Goal: Transaction & Acquisition: Purchase product/service

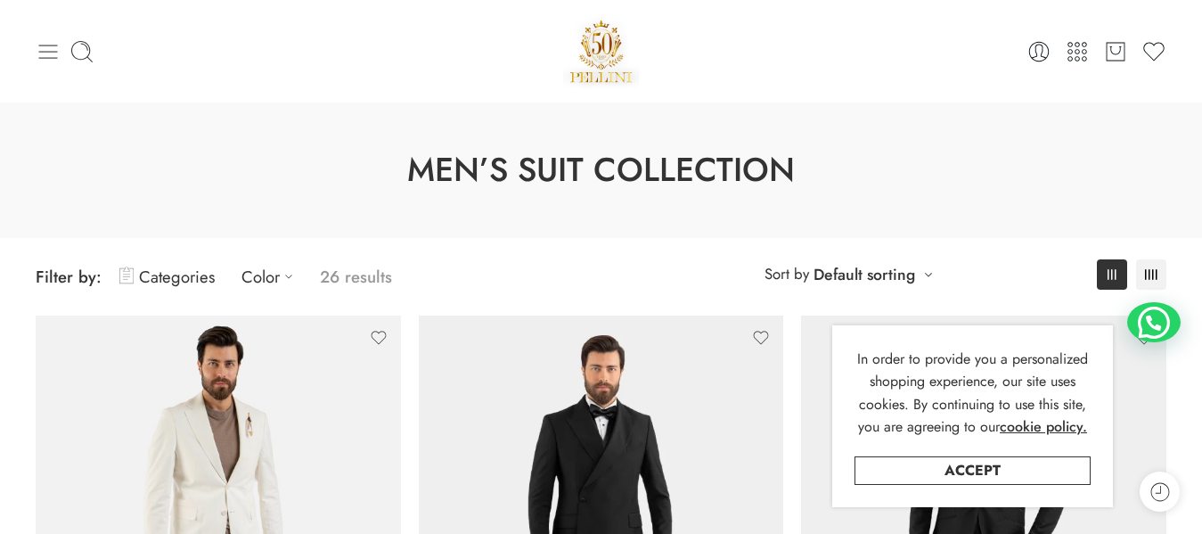
click at [47, 54] on icon at bounding box center [48, 51] width 25 height 25
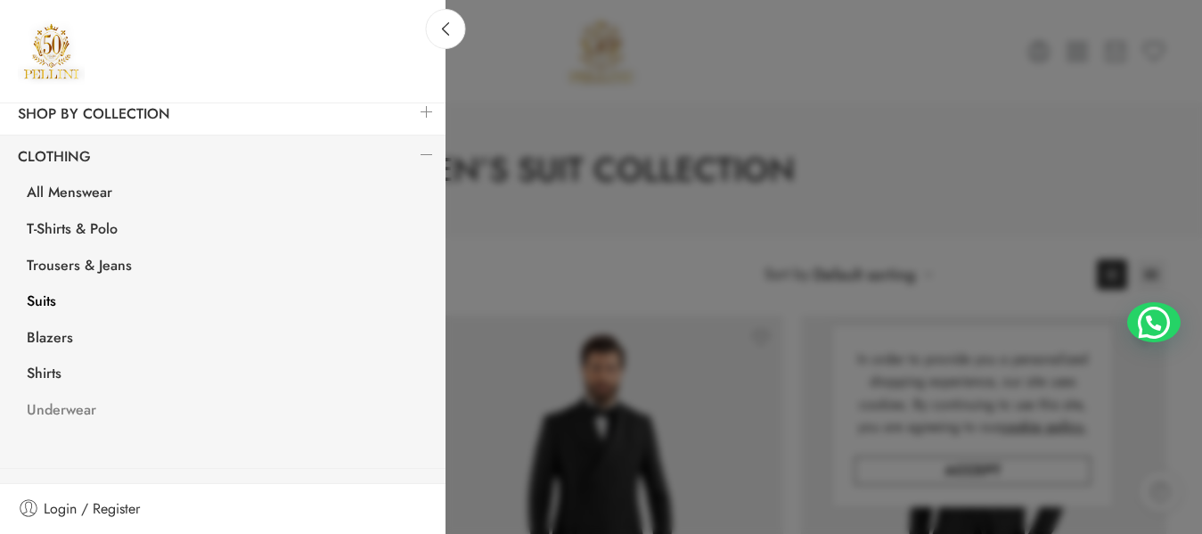
scroll to position [89, 0]
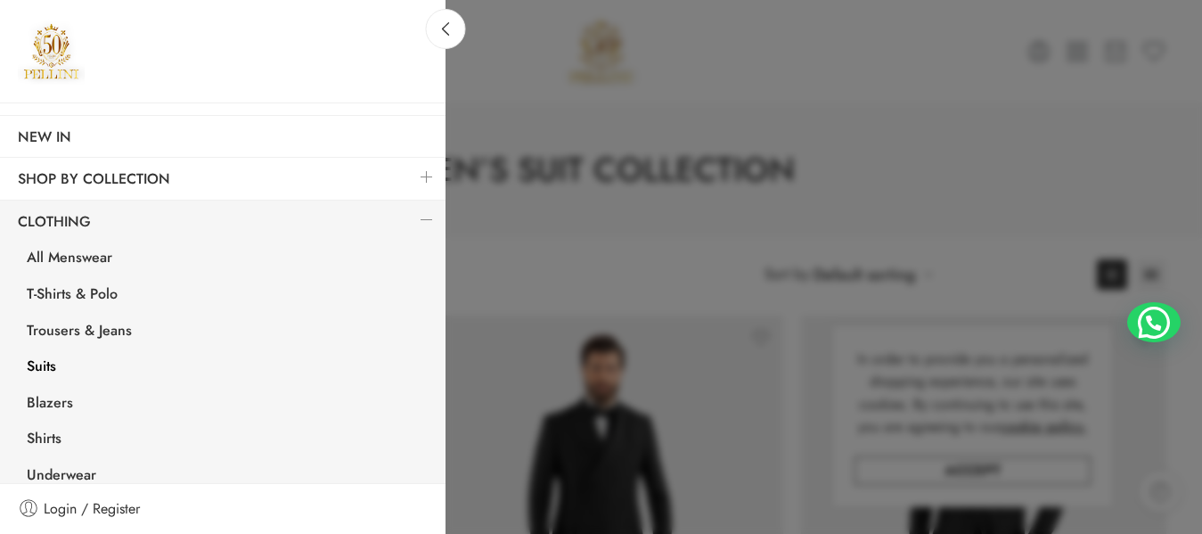
click at [412, 215] on link at bounding box center [426, 219] width 37 height 38
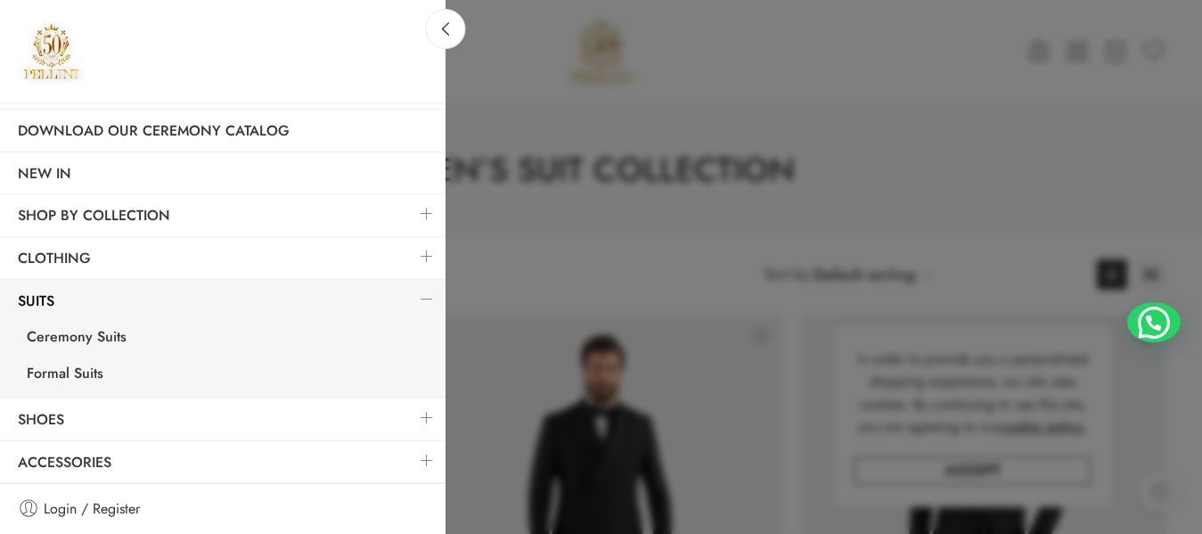
scroll to position [53, 0]
click at [408, 295] on link at bounding box center [426, 298] width 37 height 38
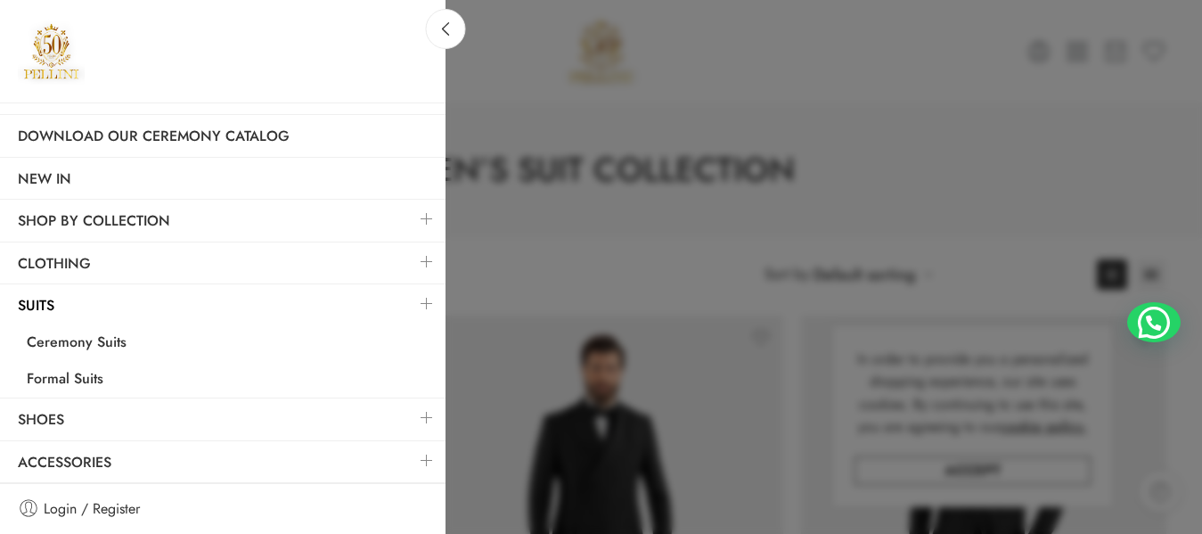
scroll to position [0, 0]
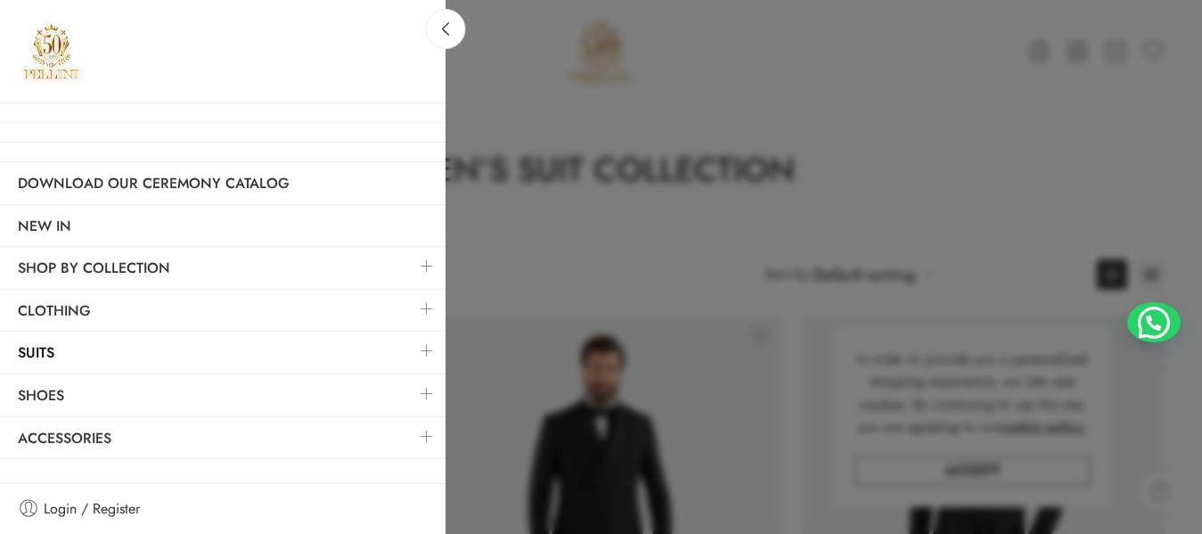
click at [423, 392] on link at bounding box center [426, 393] width 37 height 38
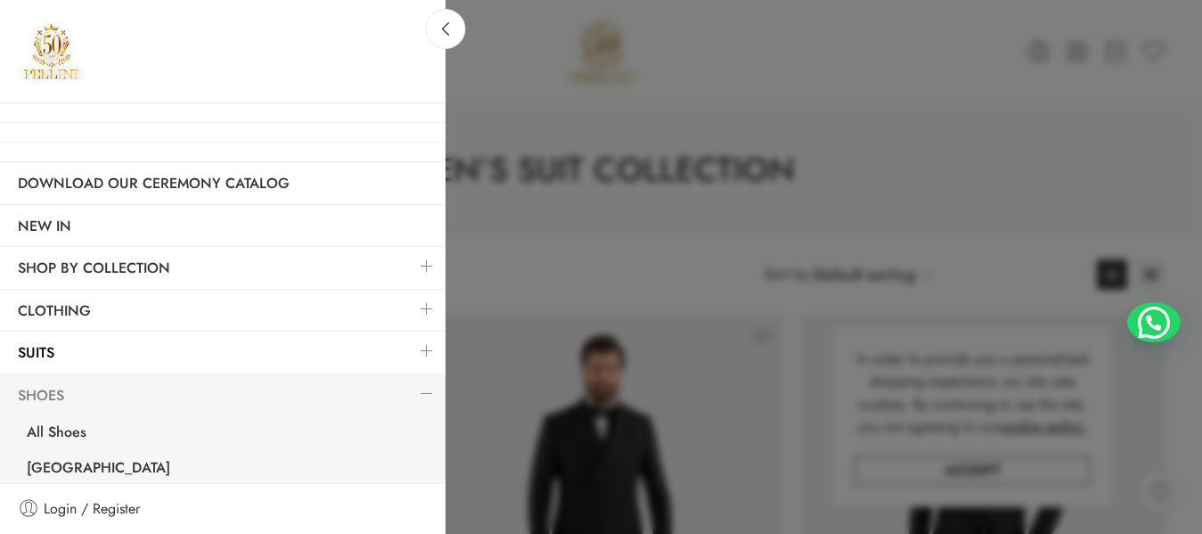
scroll to position [89, 0]
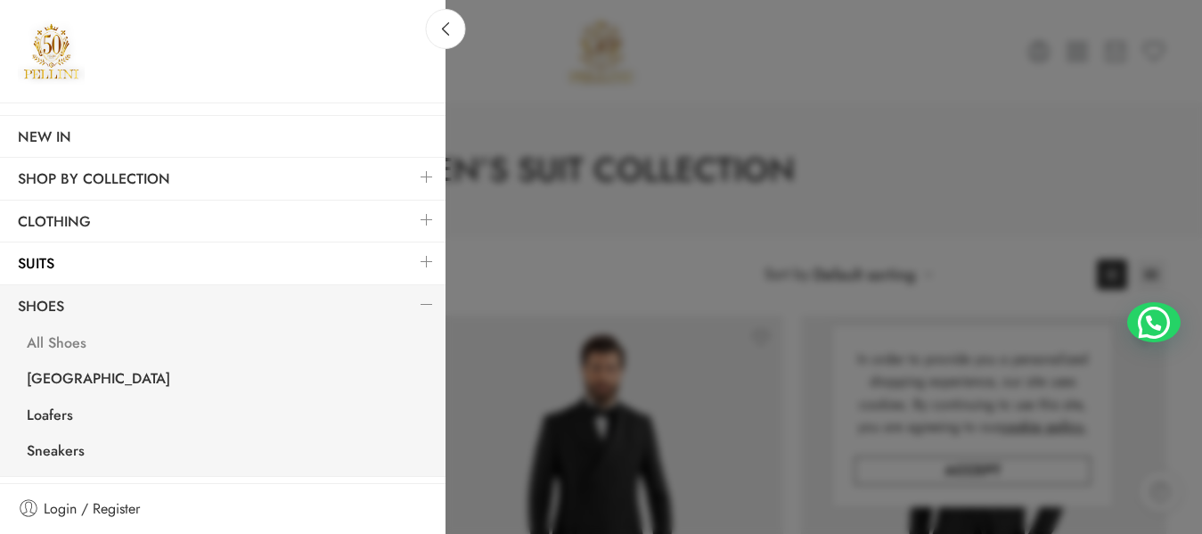
click at [61, 340] on link "All Shoes" at bounding box center [227, 345] width 437 height 37
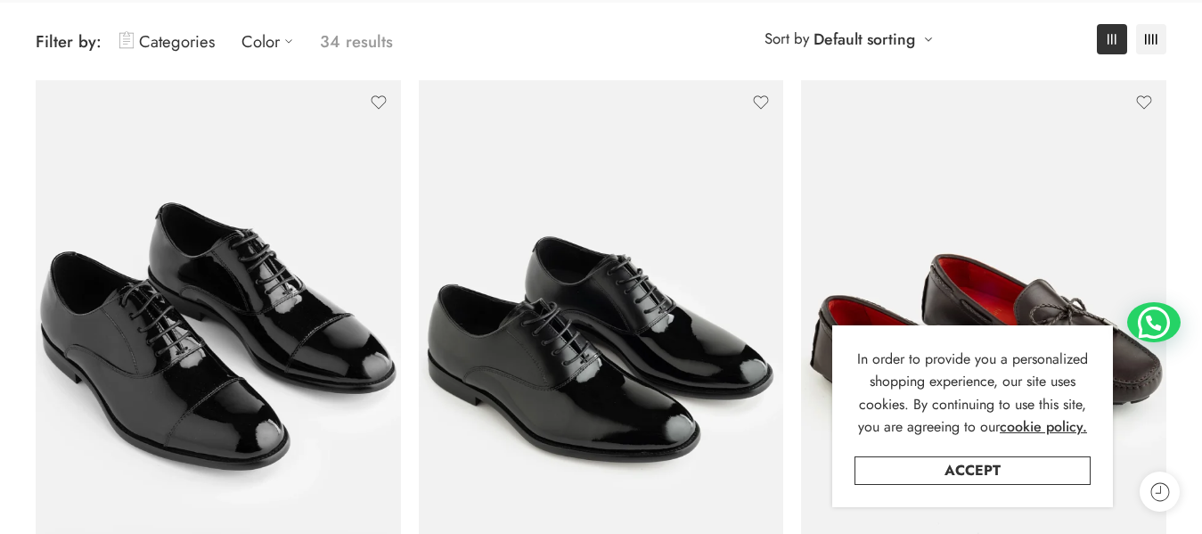
scroll to position [267, 0]
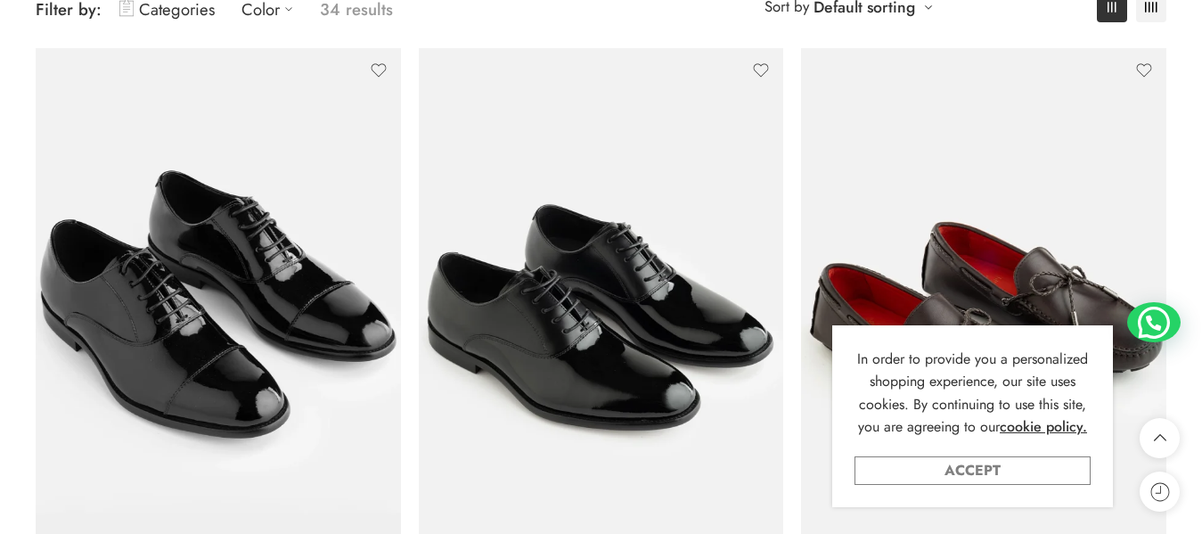
click at [951, 476] on link "Accept" at bounding box center [972, 470] width 236 height 29
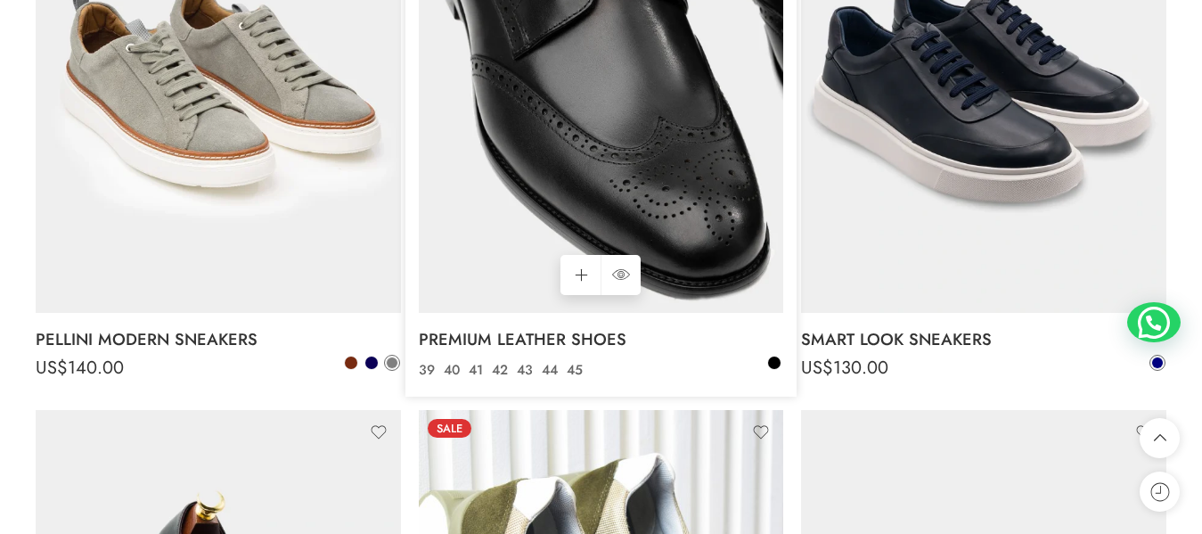
scroll to position [2851, 0]
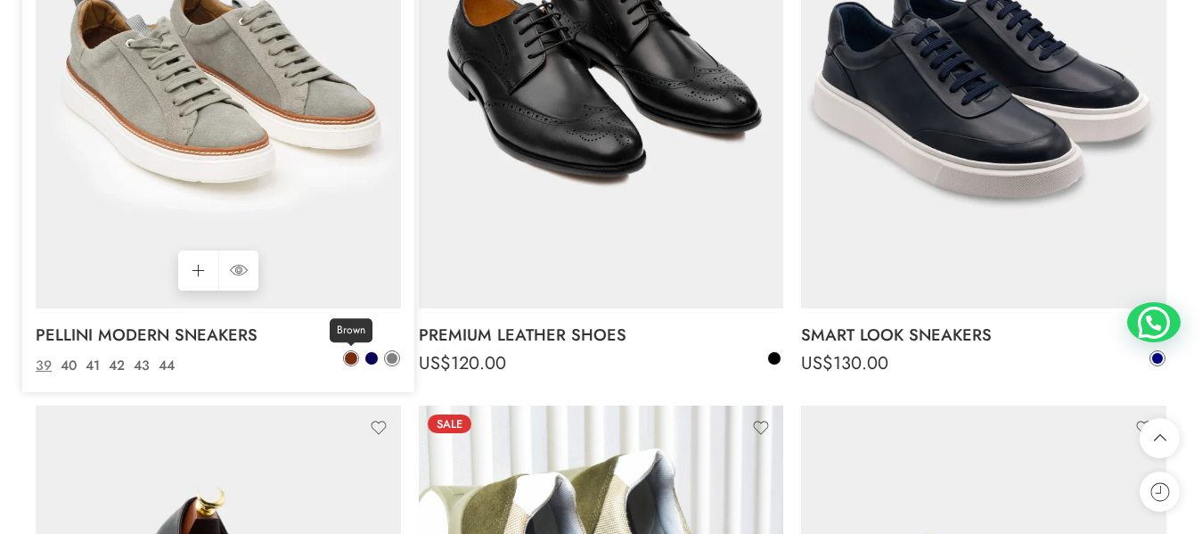
click at [354, 355] on span at bounding box center [351, 358] width 12 height 12
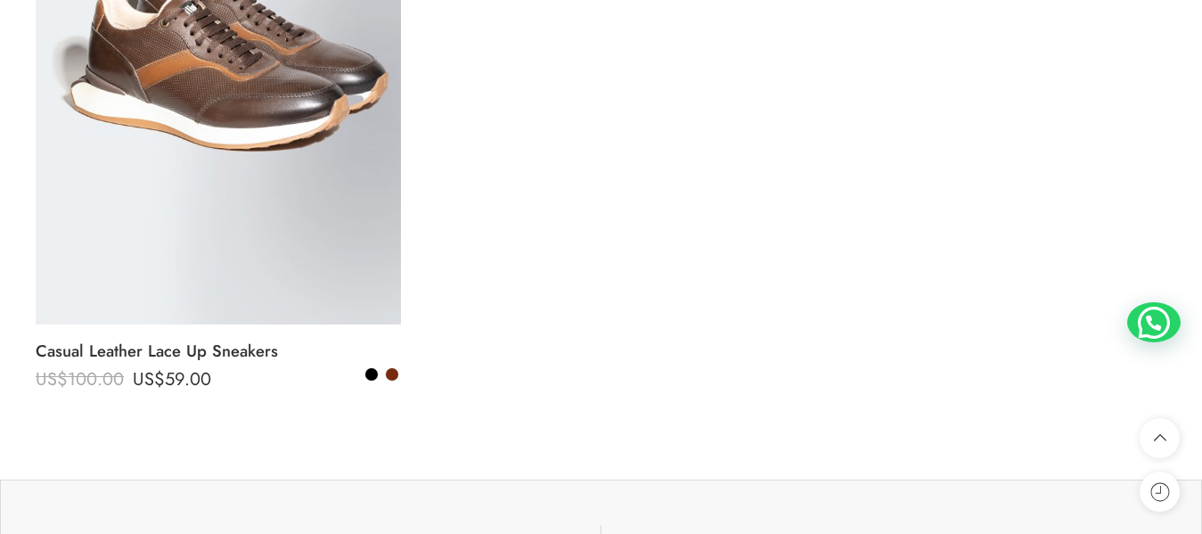
scroll to position [6949, 0]
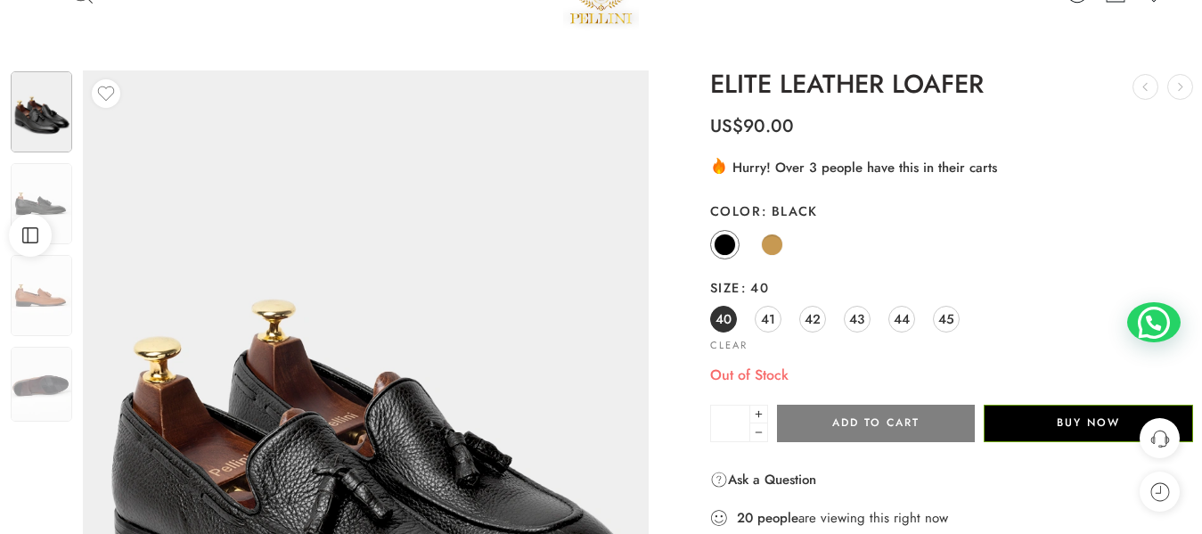
scroll to position [89, 0]
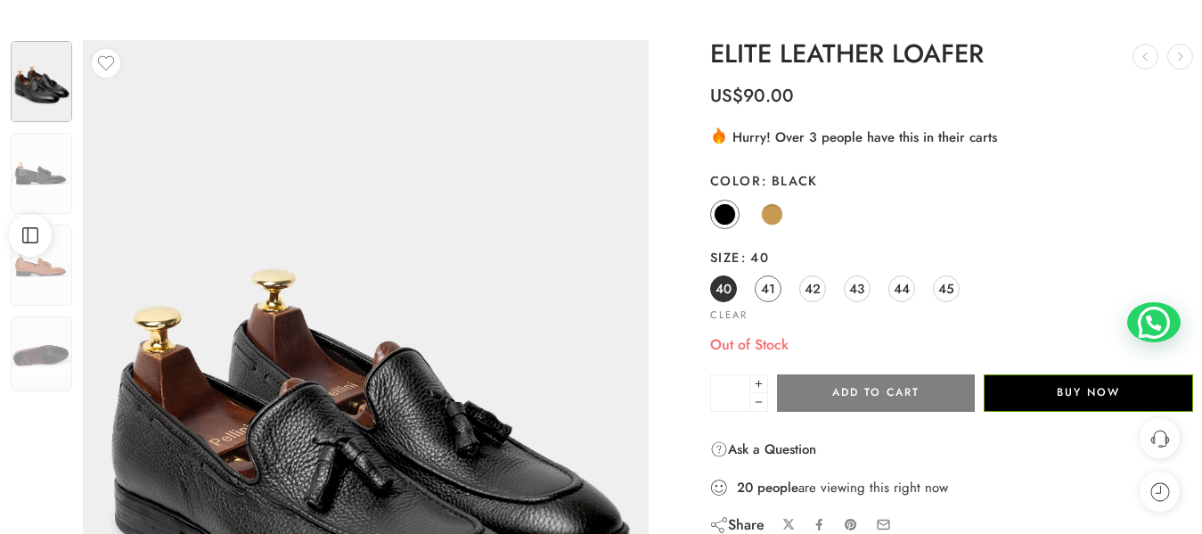
click at [772, 289] on span "41" at bounding box center [768, 288] width 14 height 24
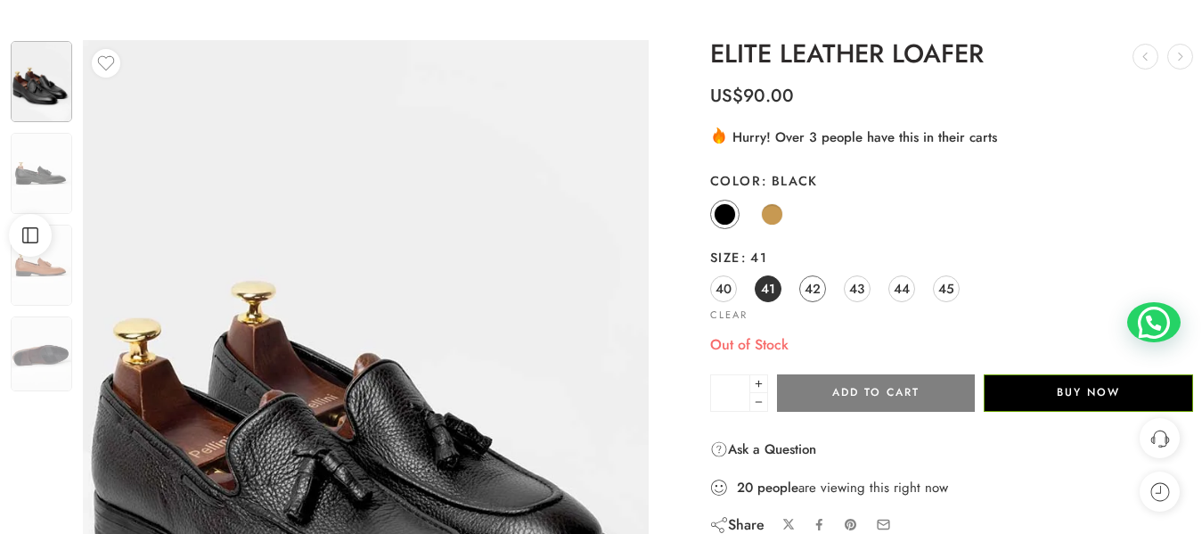
click at [809, 287] on span "42" at bounding box center [812, 288] width 16 height 24
click at [859, 286] on span "43" at bounding box center [856, 288] width 15 height 24
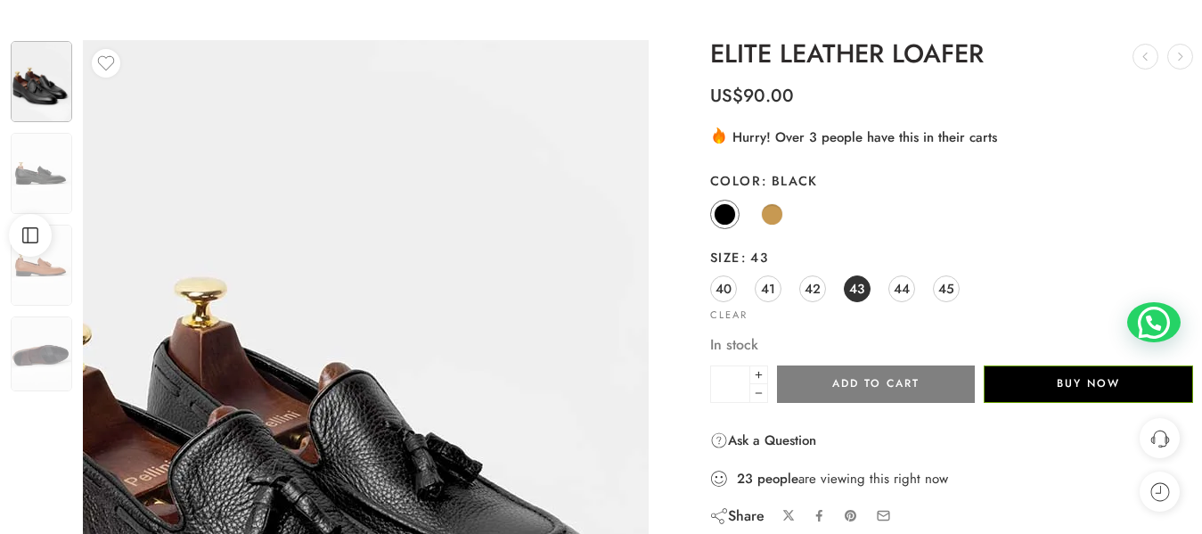
scroll to position [267, 0]
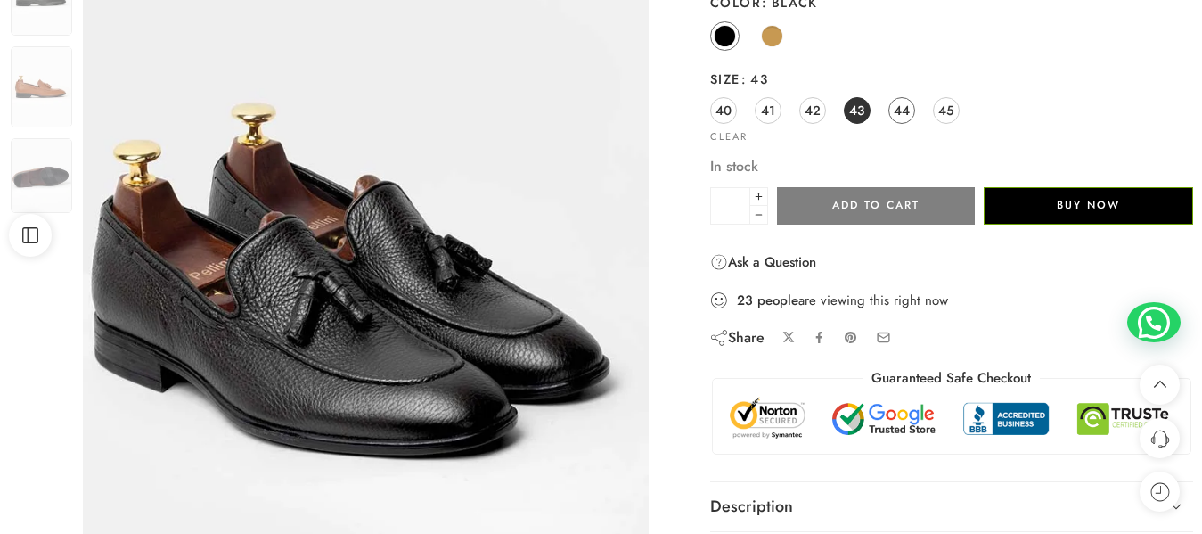
click at [899, 105] on span "44" at bounding box center [902, 110] width 16 height 24
click at [942, 112] on span "45" at bounding box center [946, 110] width 16 height 24
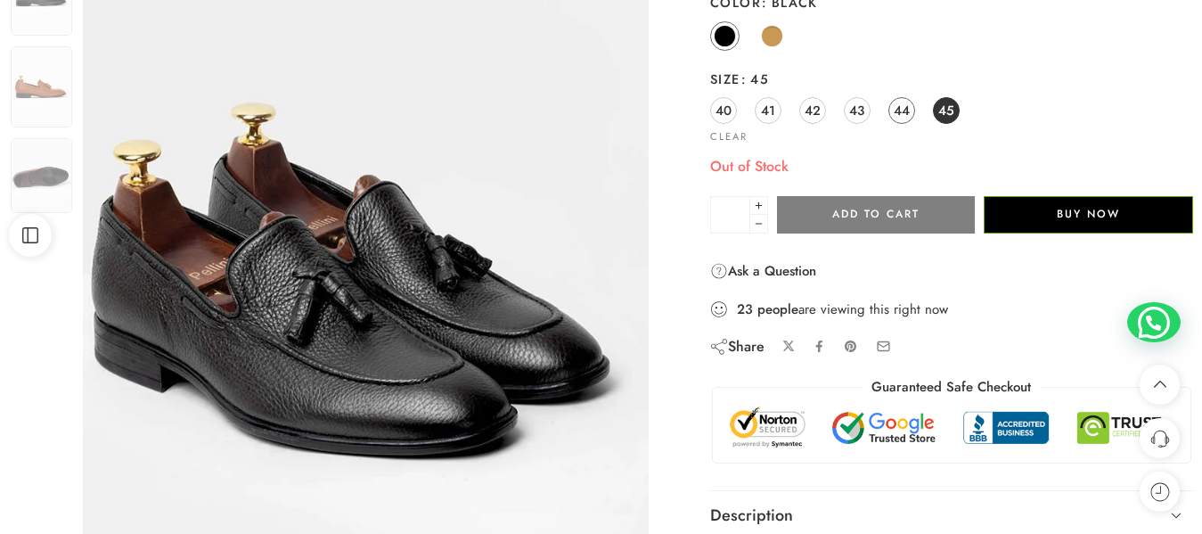
click at [894, 110] on span "44" at bounding box center [902, 110] width 16 height 24
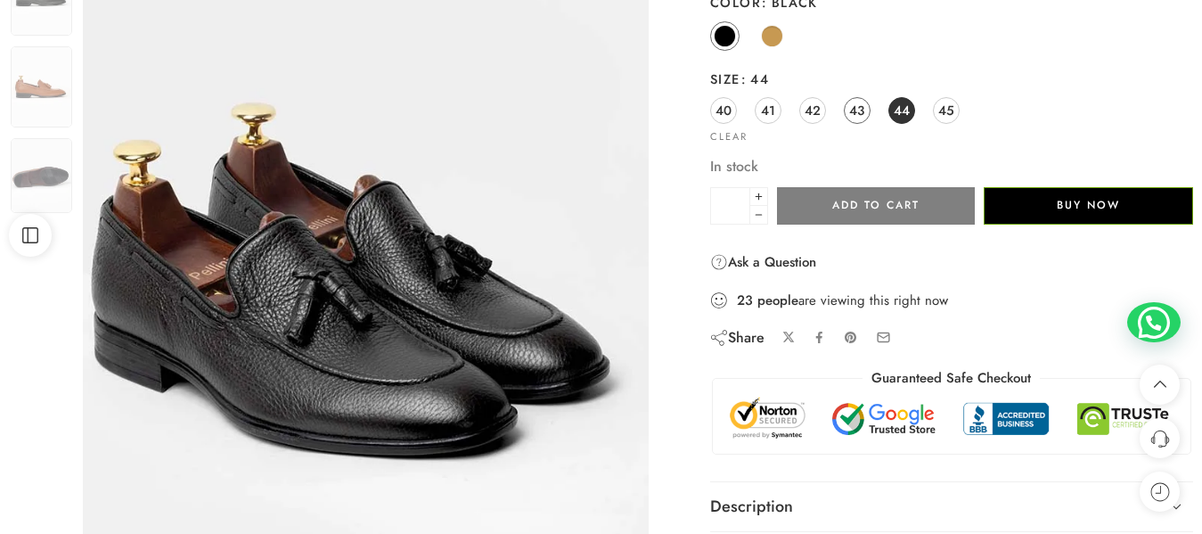
click at [864, 110] on span "43" at bounding box center [856, 110] width 15 height 24
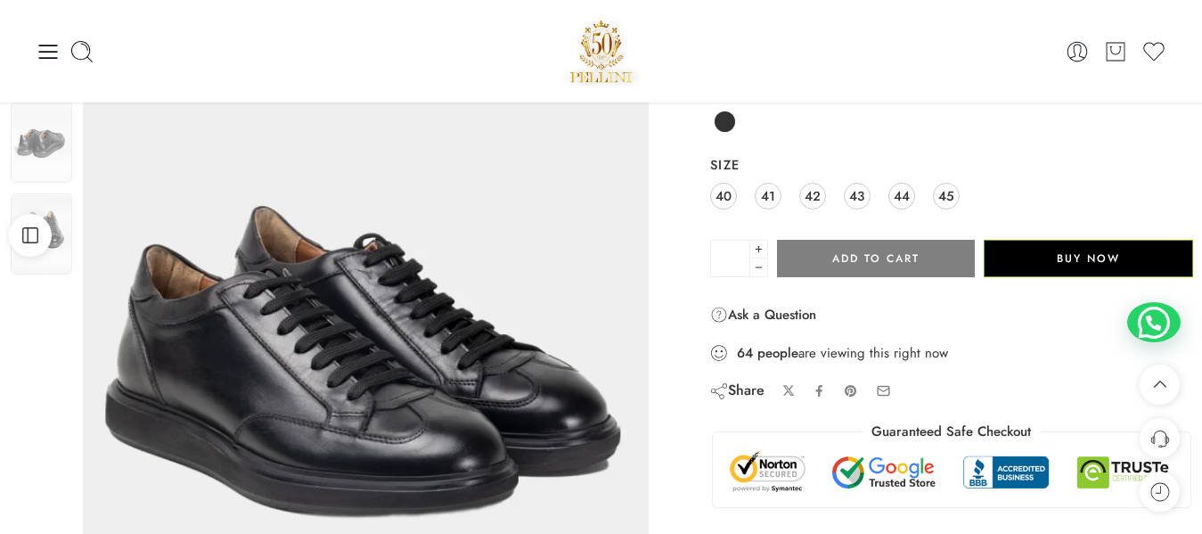
scroll to position [178, 0]
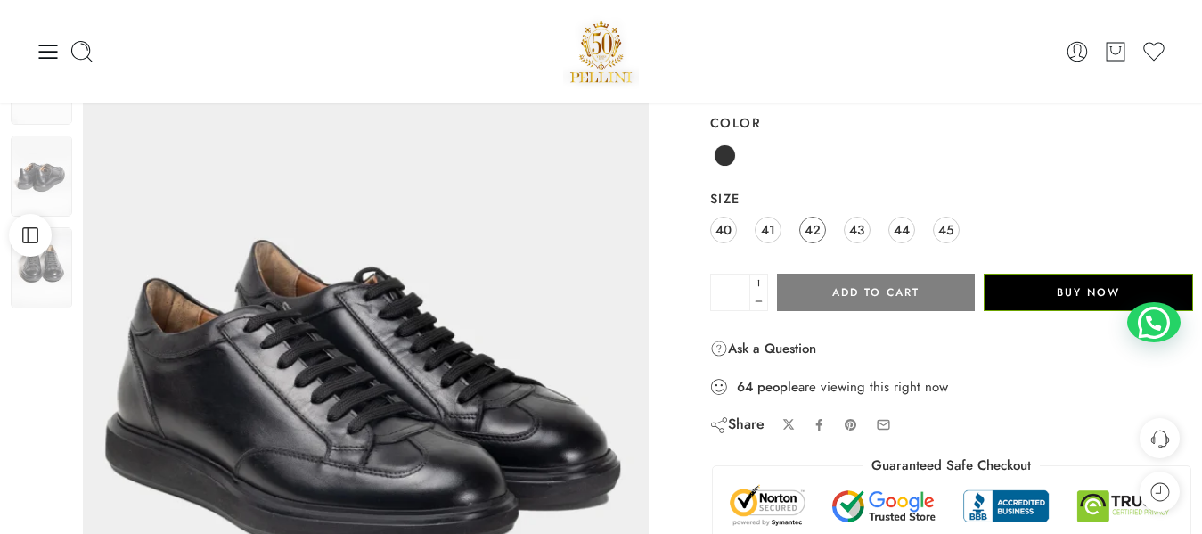
click at [813, 224] on span "42" at bounding box center [812, 229] width 16 height 24
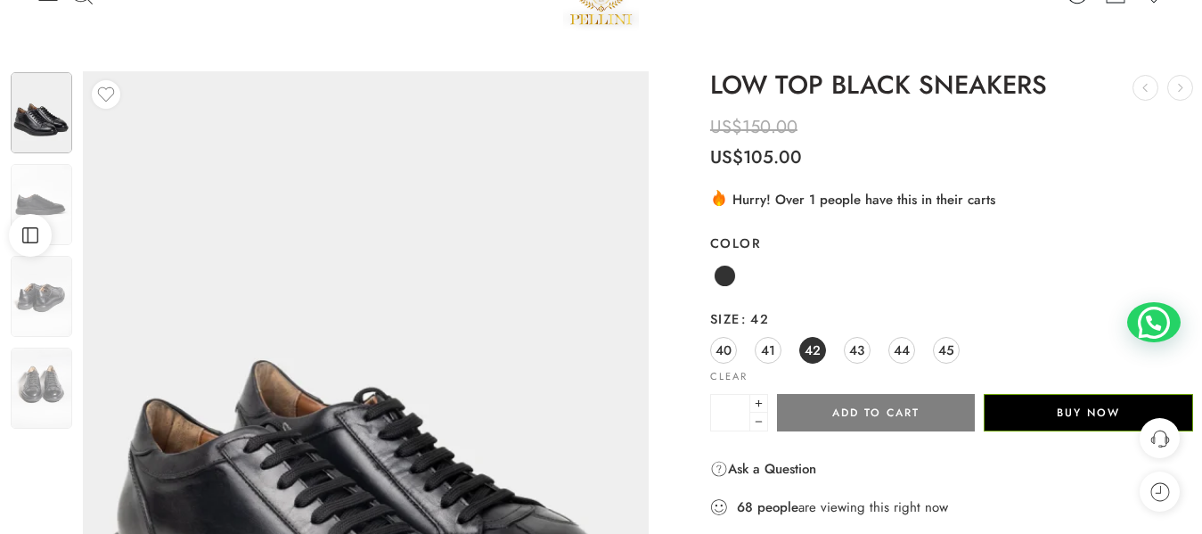
scroll to position [89, 0]
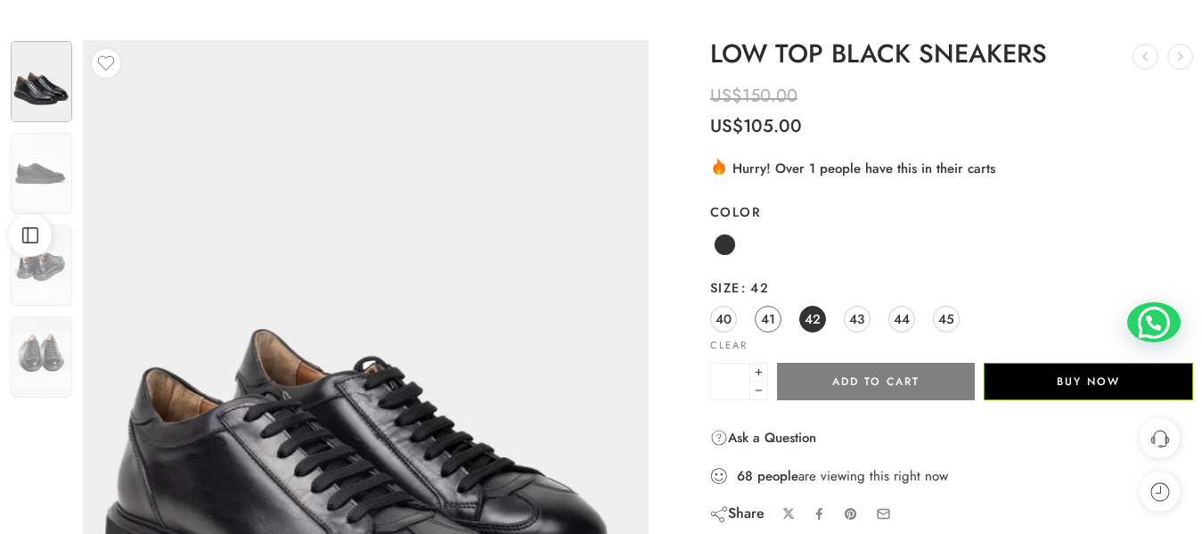
click at [768, 322] on span "41" at bounding box center [768, 318] width 14 height 24
click at [810, 317] on span "42" at bounding box center [812, 318] width 16 height 24
click at [848, 316] on link "43" at bounding box center [857, 319] width 27 height 27
click at [902, 317] on span "44" at bounding box center [902, 318] width 16 height 24
click at [947, 314] on span "45" at bounding box center [946, 318] width 16 height 24
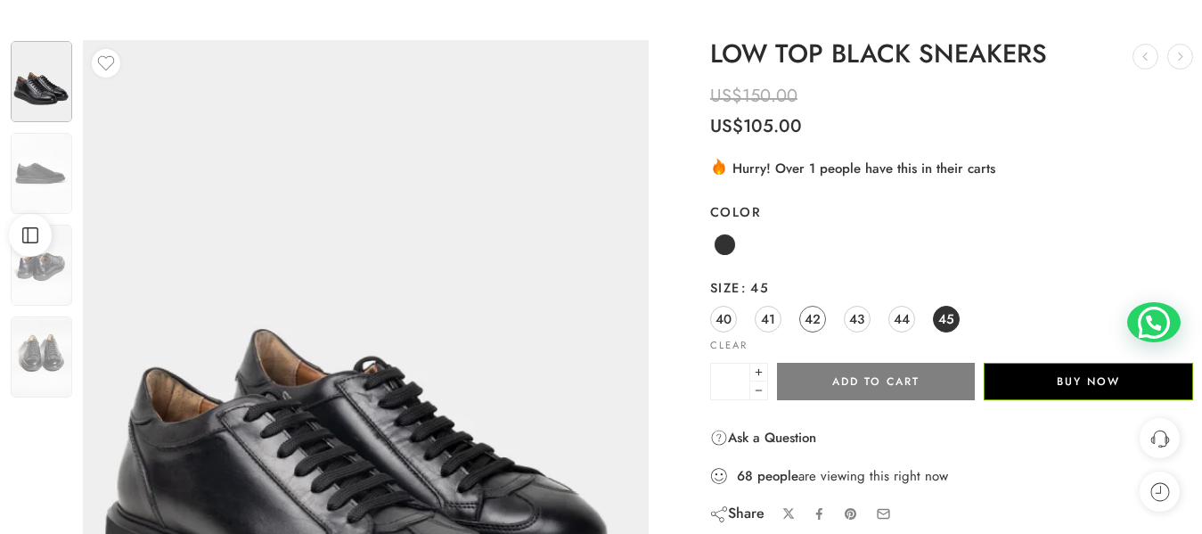
click at [811, 317] on span "42" at bounding box center [812, 318] width 16 height 24
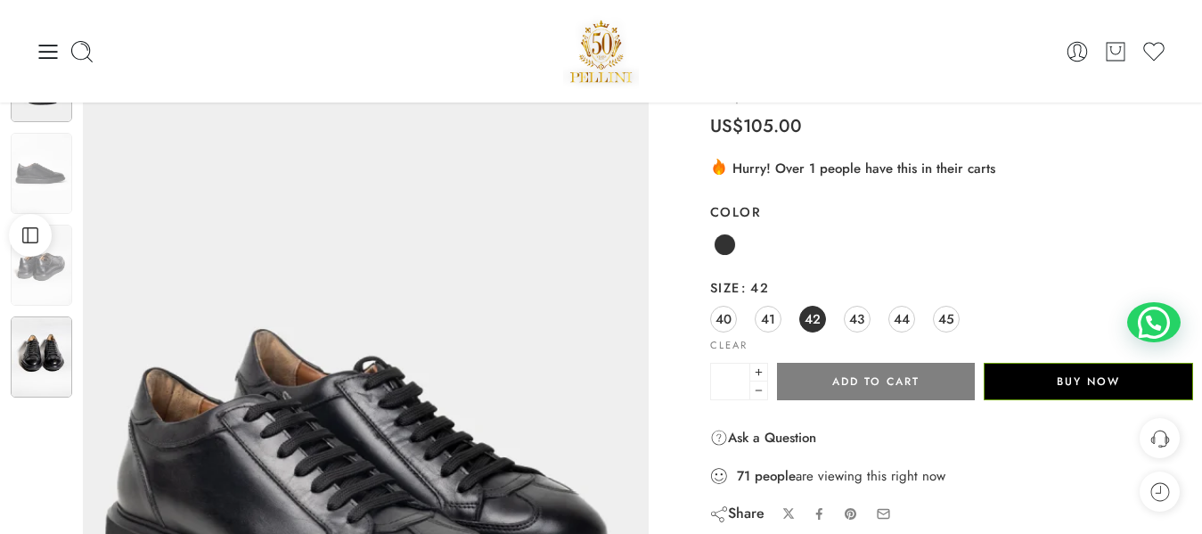
click at [63, 355] on img at bounding box center [41, 356] width 61 height 81
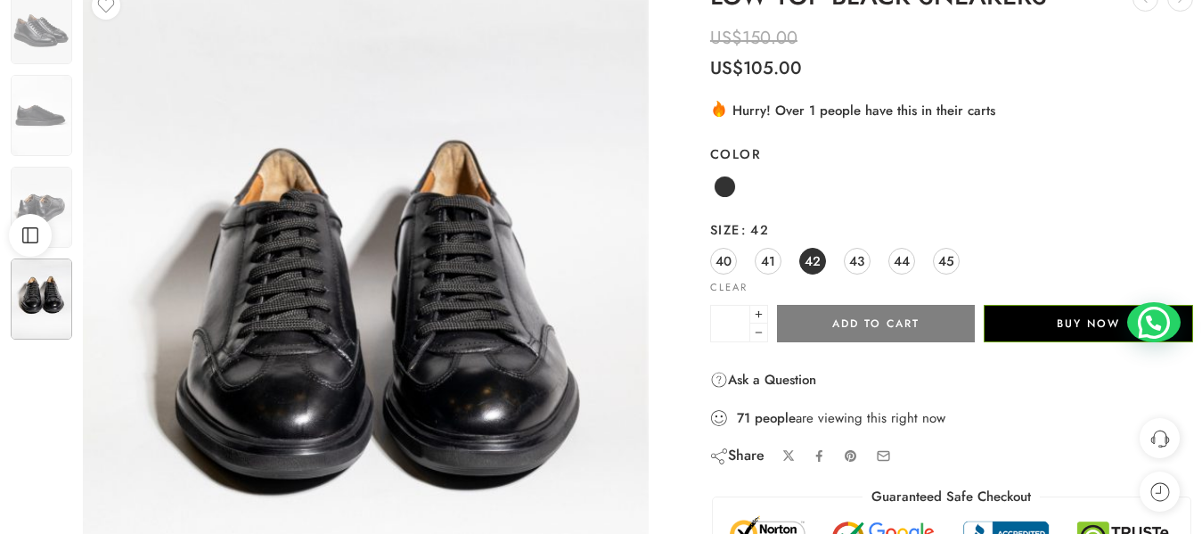
scroll to position [178, 0]
